Goal: Task Accomplishment & Management: Use online tool/utility

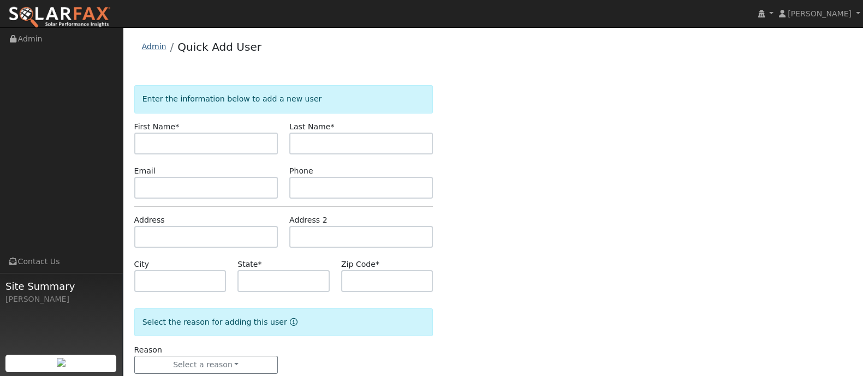
click at [156, 45] on link "Admin" at bounding box center [154, 46] width 25 height 9
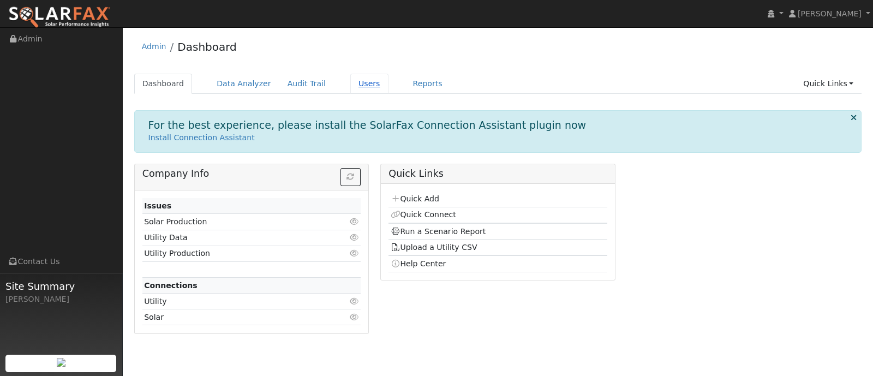
click at [353, 83] on link "Users" at bounding box center [369, 84] width 38 height 20
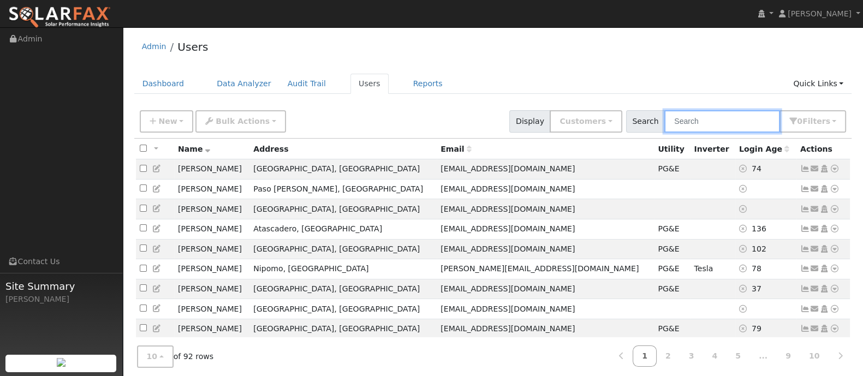
click at [690, 124] on input "text" at bounding box center [722, 121] width 116 height 22
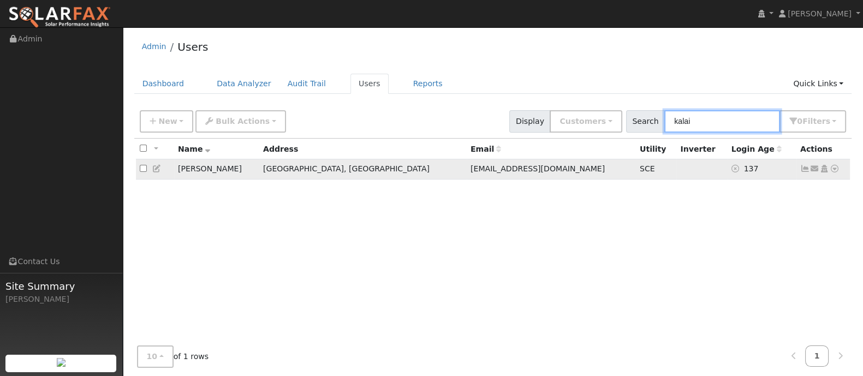
type input "kalai"
click at [213, 168] on td "kalai Kennedy" at bounding box center [216, 169] width 85 height 20
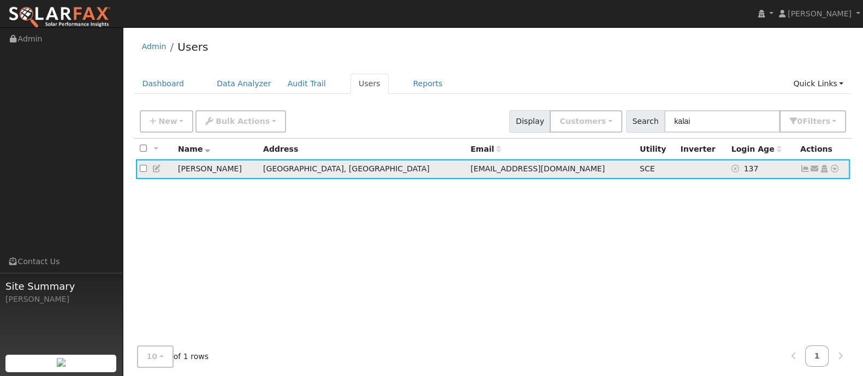
click at [835, 169] on icon at bounding box center [835, 169] width 10 height 8
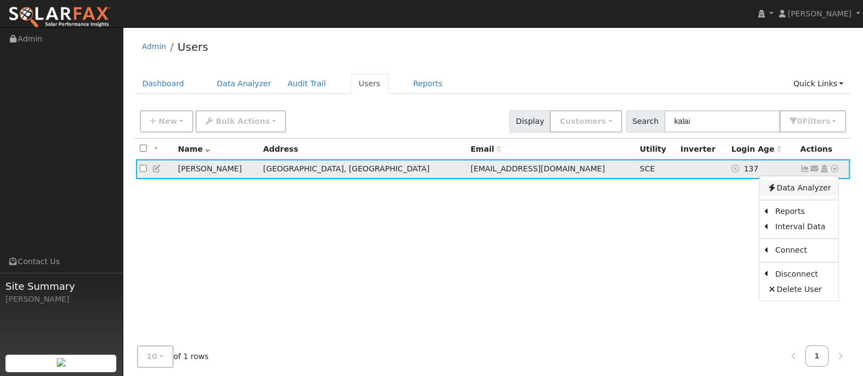
click at [810, 187] on link "Data Analyzer" at bounding box center [798, 187] width 79 height 15
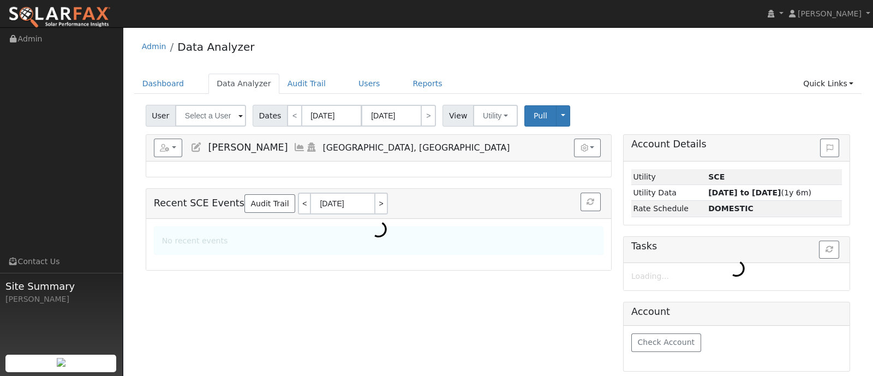
type input "kalai Kennedy"
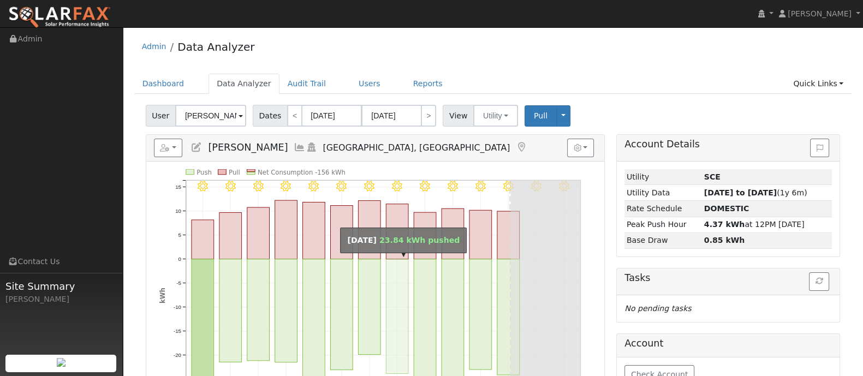
click at [396, 276] on rect "onclick=""" at bounding box center [397, 316] width 22 height 115
type input "08/08/2025"
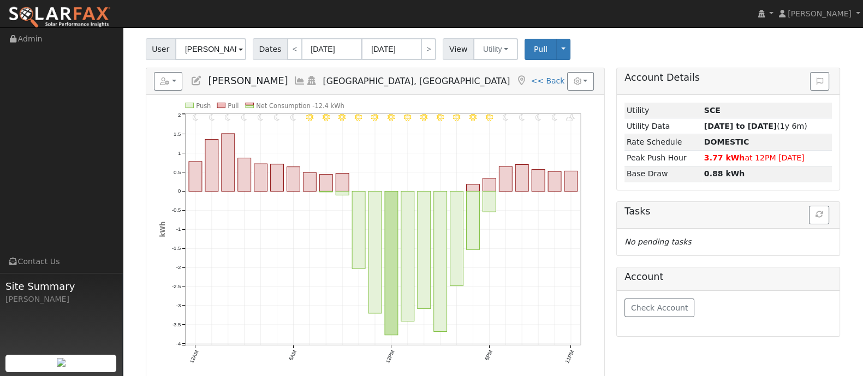
scroll to position [71, 0]
